Goal: Download file/media

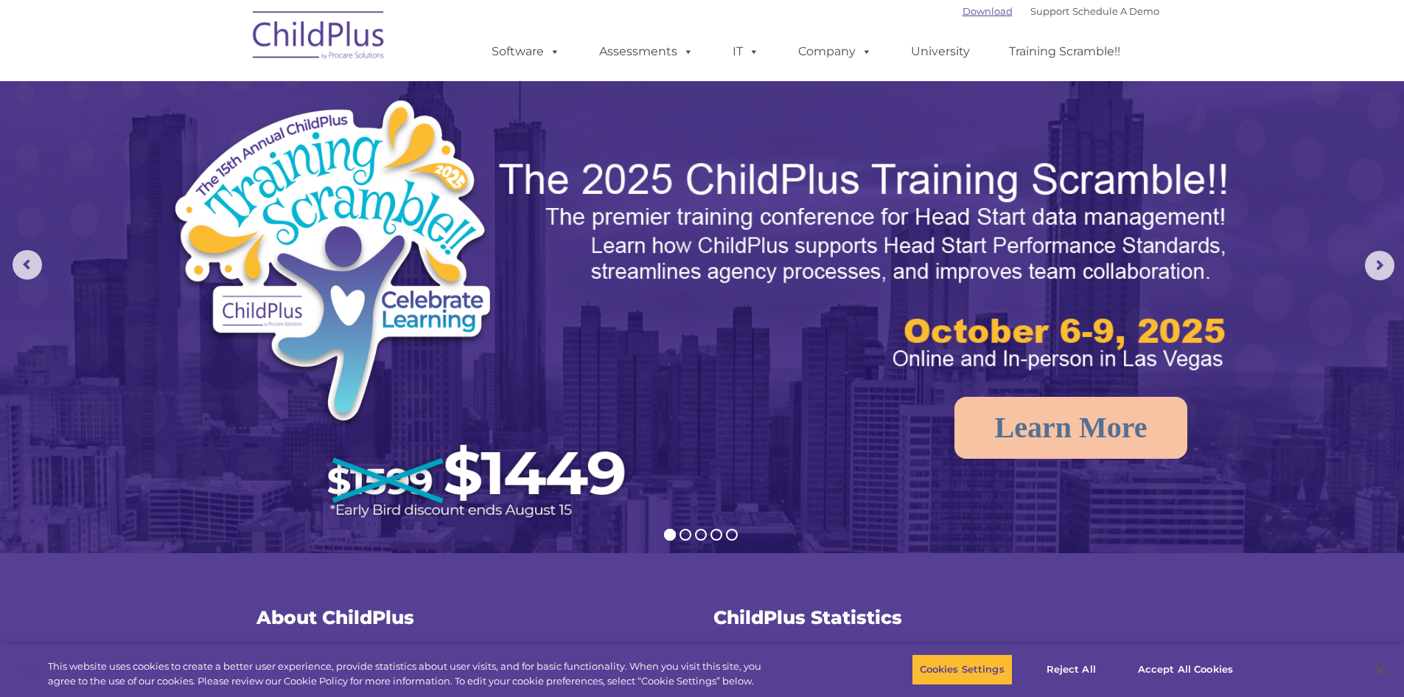
click at [963, 11] on link "Download" at bounding box center [988, 11] width 50 height 12
click at [1160, 663] on button "Accept All Cookies" at bounding box center [1185, 669] width 111 height 31
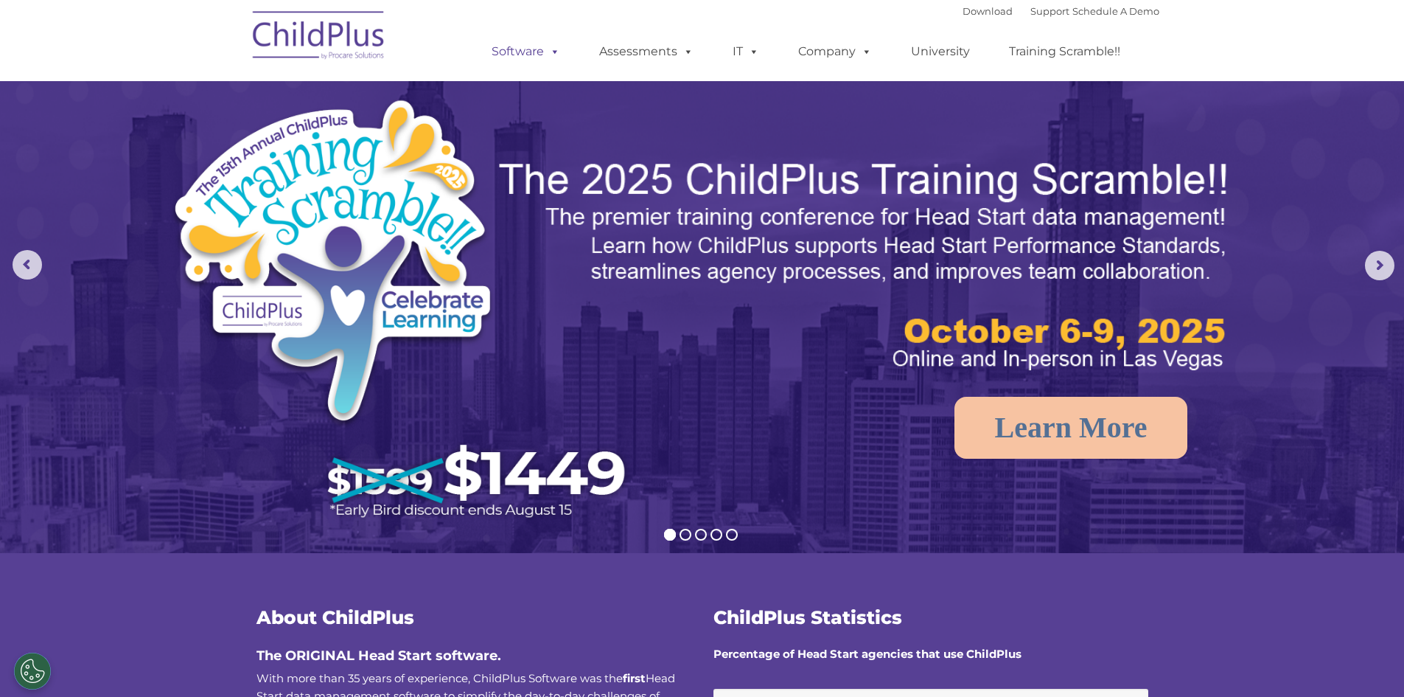
click at [532, 57] on link "Software" at bounding box center [526, 51] width 98 height 29
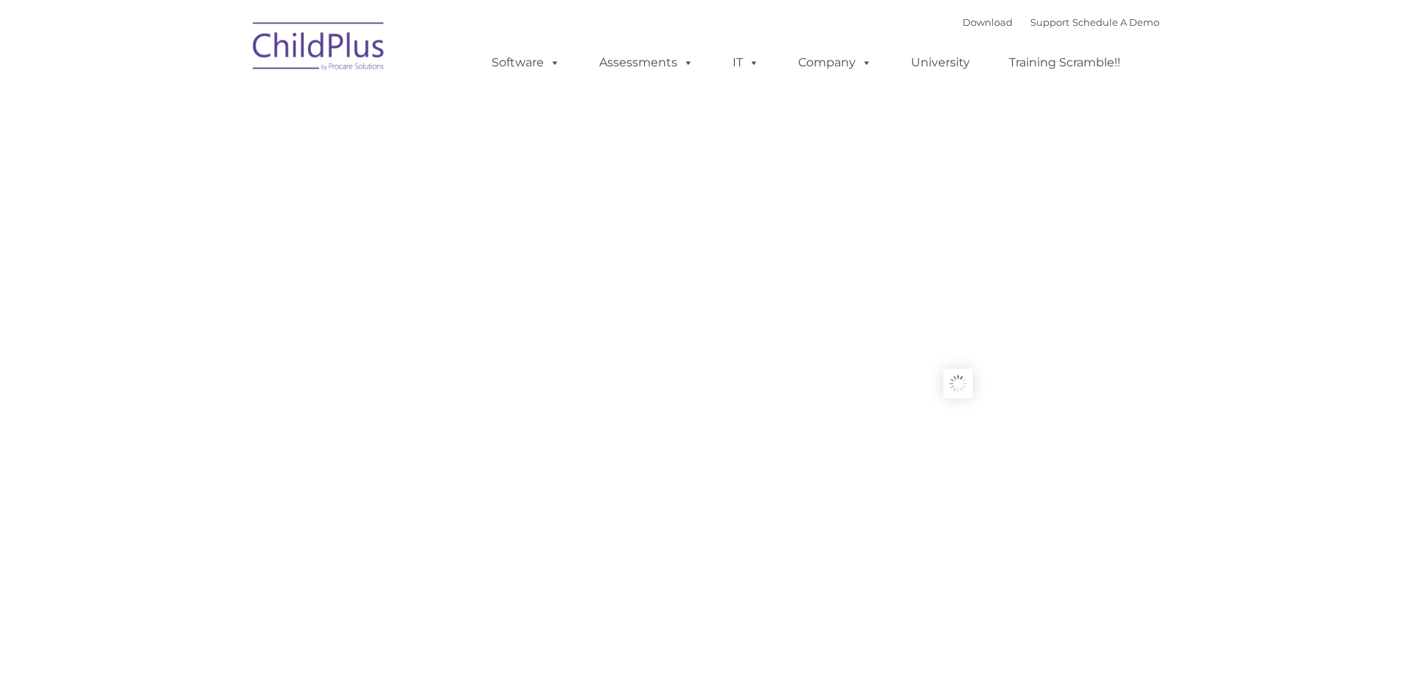
type input ""
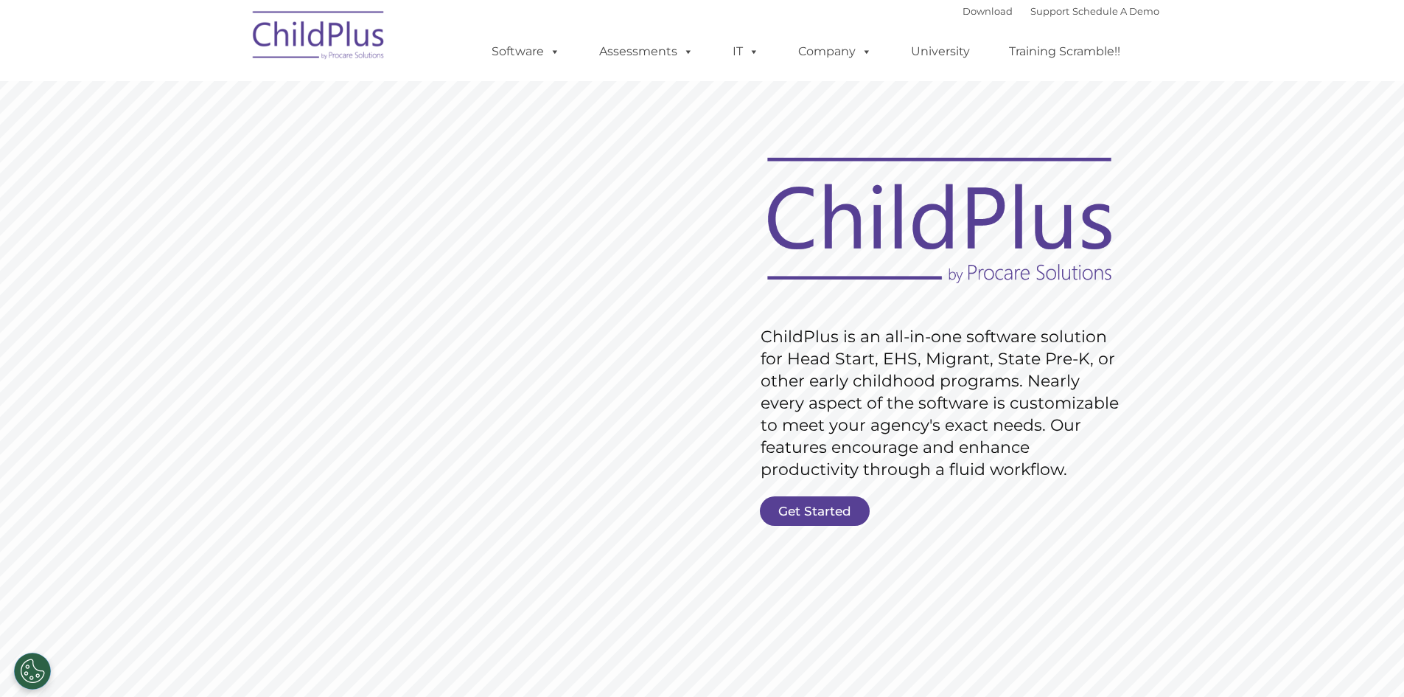
click at [430, 49] on div "Download Support | Schedule A Demo  MENU MENU Software ChildPlus: The original…" at bounding box center [702, 40] width 914 height 81
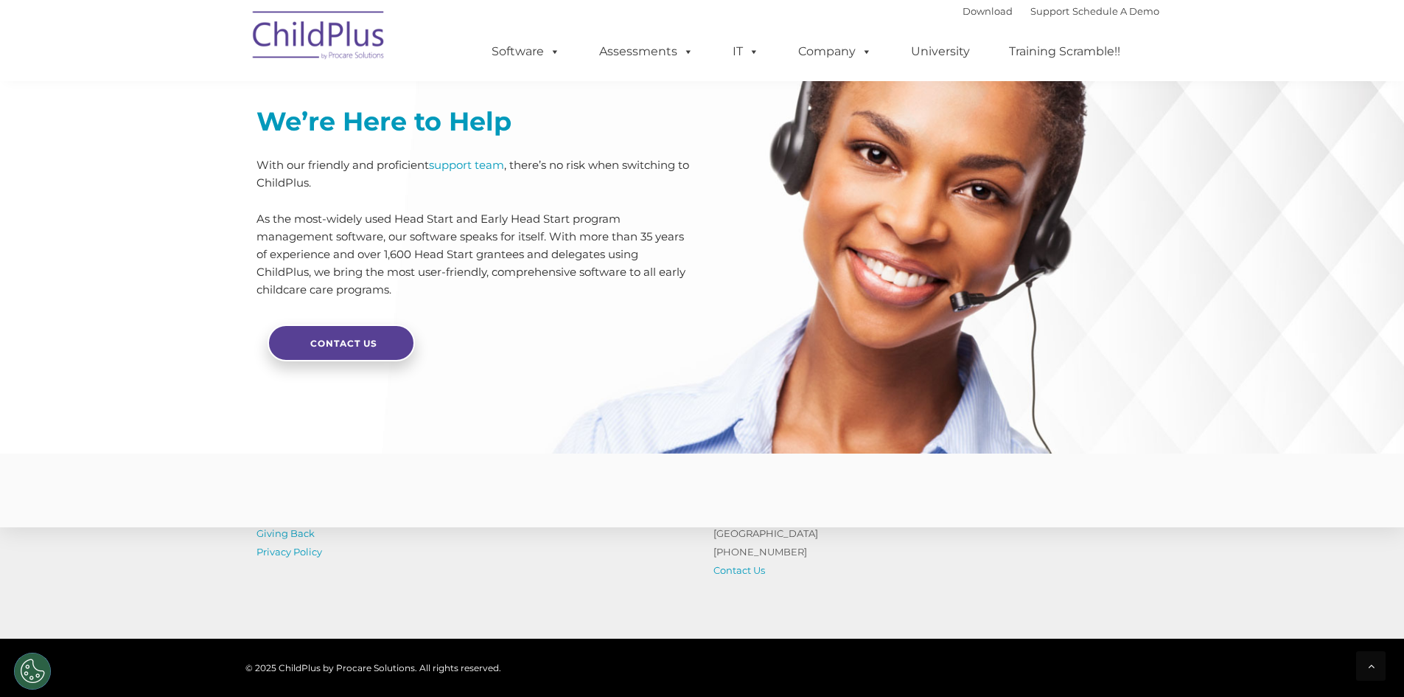
scroll to position [3476, 0]
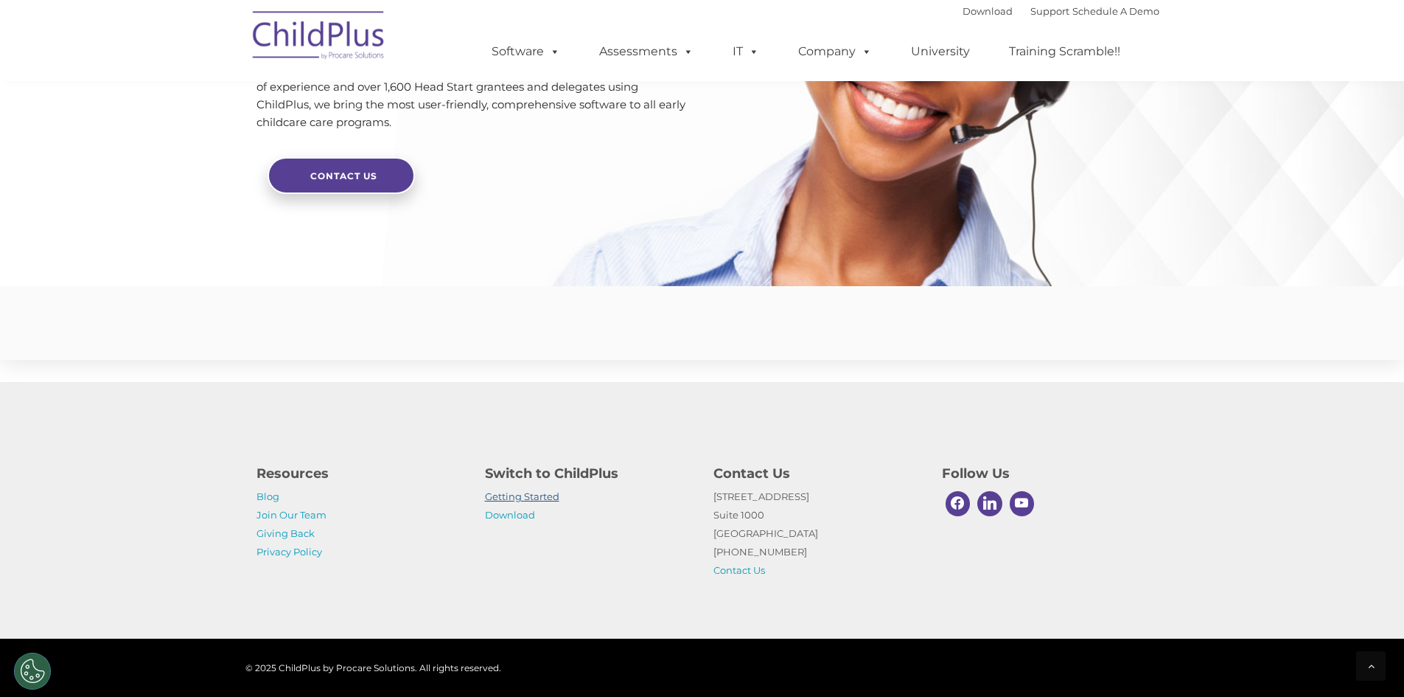
click at [515, 498] on link "Getting Started" at bounding box center [522, 496] width 74 height 12
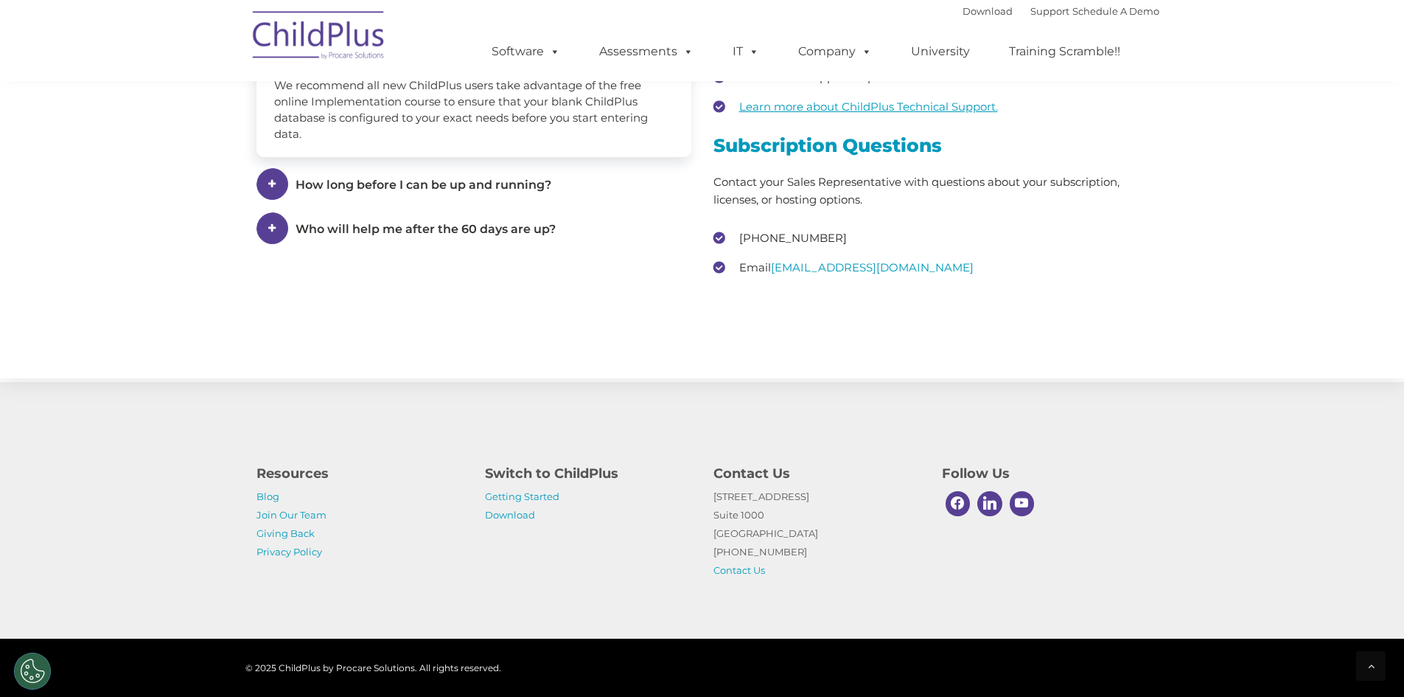
scroll to position [2169, 0]
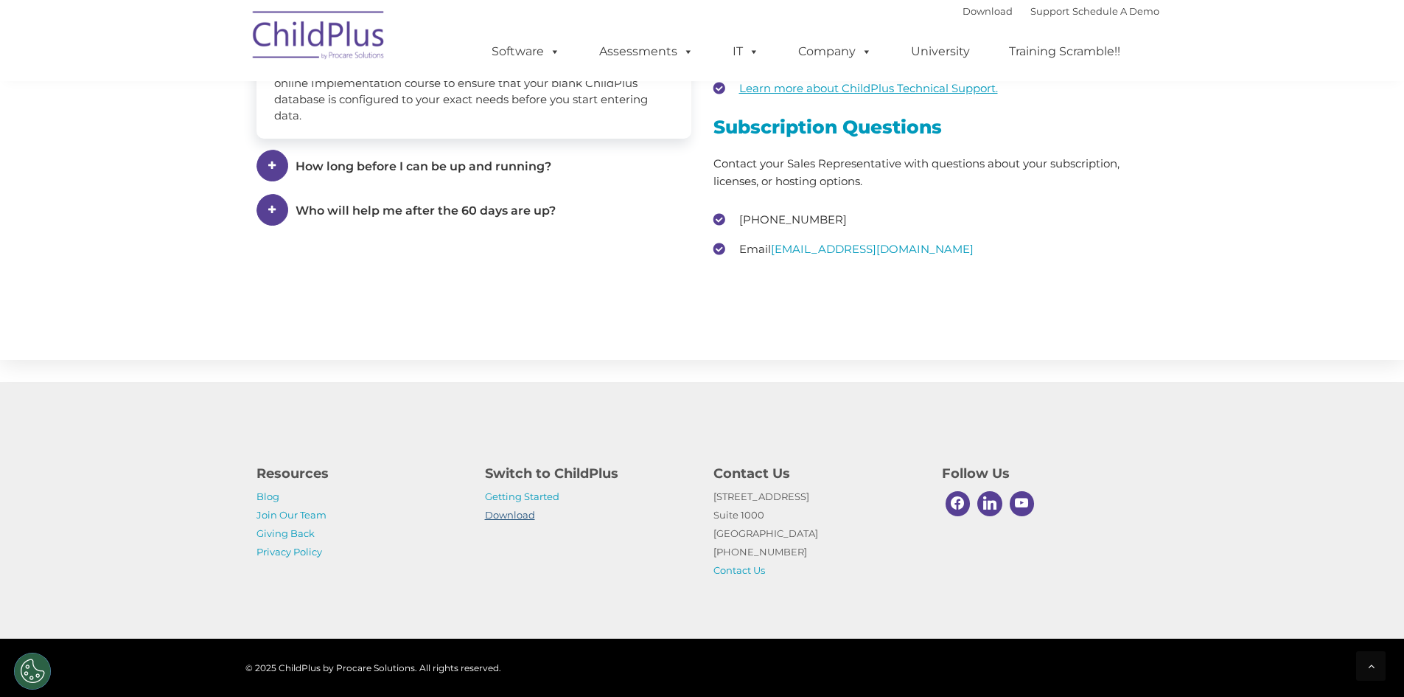
click at [522, 512] on link "Download" at bounding box center [510, 515] width 50 height 12
